Goal: Transaction & Acquisition: Subscribe to service/newsletter

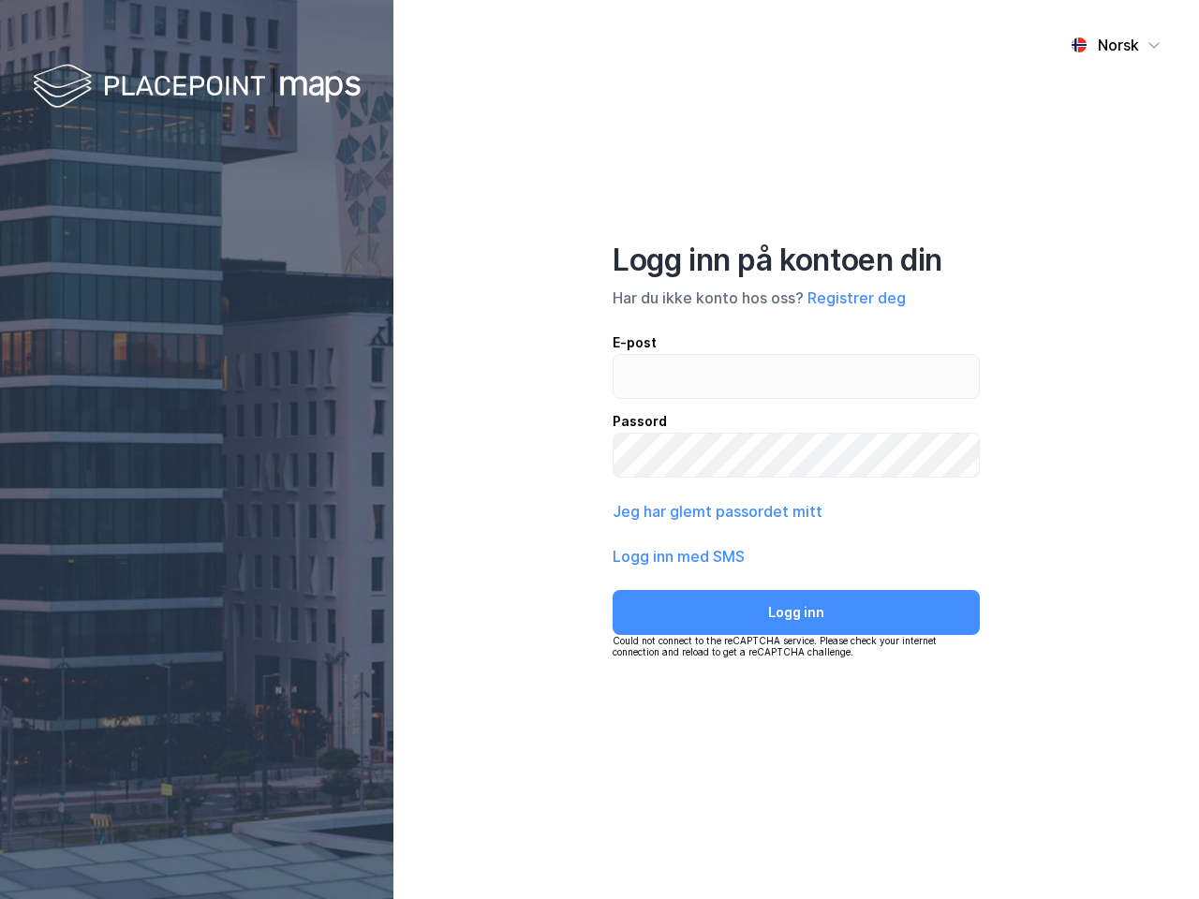
click at [600, 450] on div "Norsk Logg inn på kontoen din Har du ikke konto hos oss? Registrer deg E-post P…" at bounding box center [796, 449] width 806 height 899
click at [197, 87] on img at bounding box center [197, 87] width 328 height 55
click at [1116, 45] on div "Norsk" at bounding box center [1118, 45] width 41 height 22
click at [856, 298] on button "Registrer deg" at bounding box center [856, 298] width 98 height 22
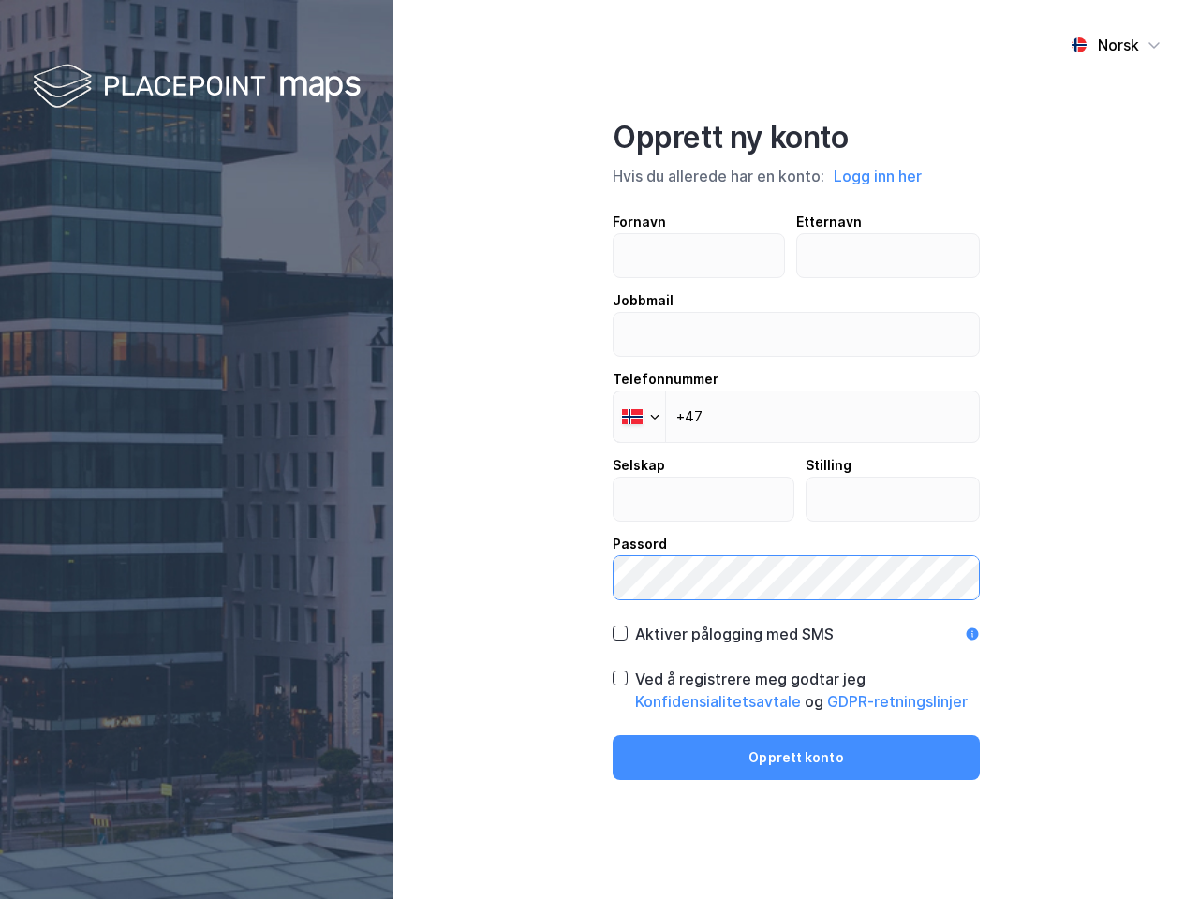
click at [679, 556] on label "Passord" at bounding box center [796, 566] width 367 height 67
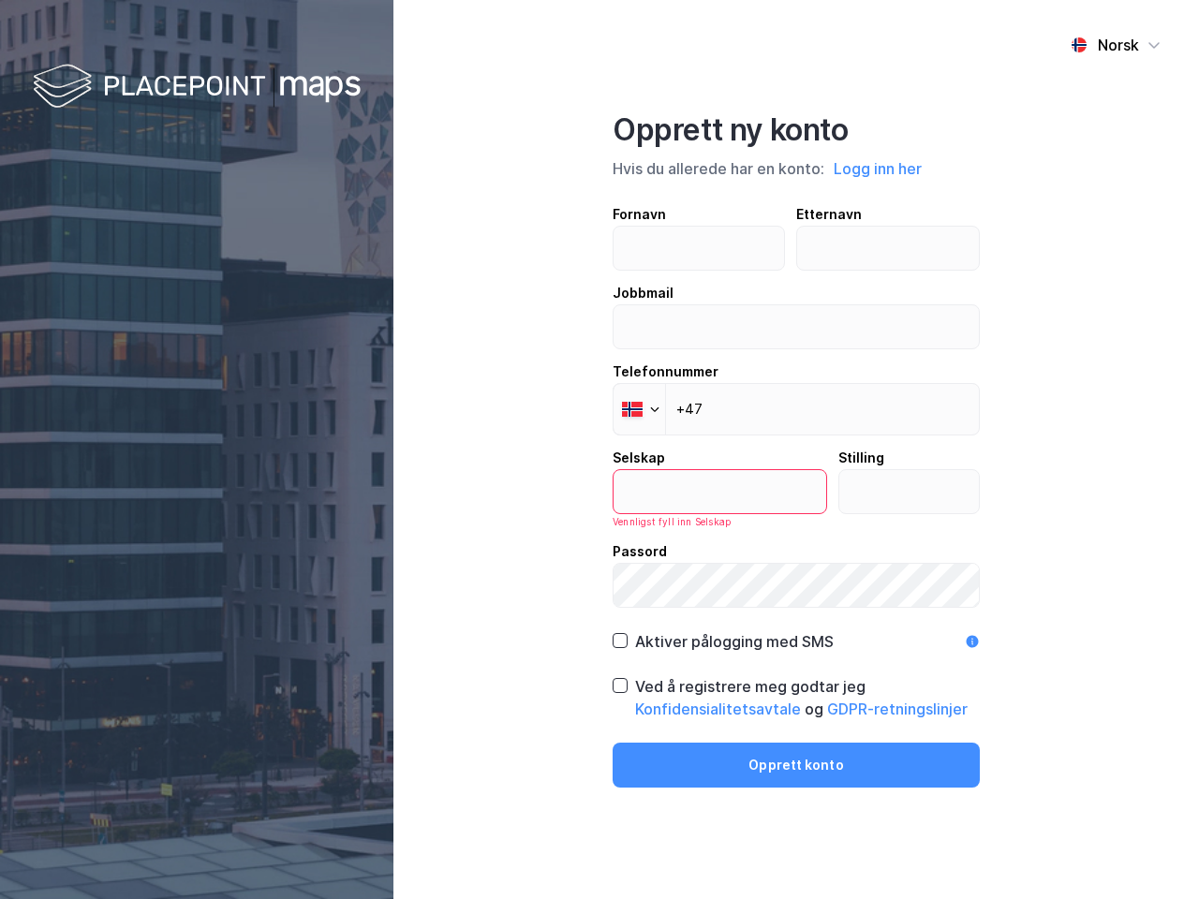
click at [796, 613] on div "Opprett ny konto Hvis du allerede har en konto: Logg inn her Fornavn Etternavn …" at bounding box center [796, 449] width 367 height 676
